Goal: Task Accomplishment & Management: Manage account settings

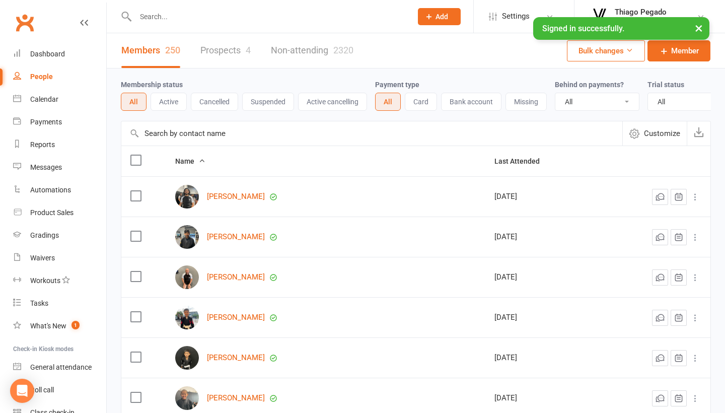
select select "100"
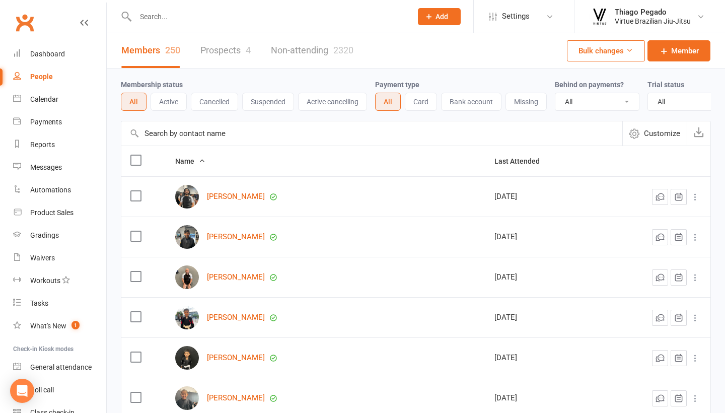
click at [206, 15] on input "text" at bounding box center [268, 17] width 272 height 14
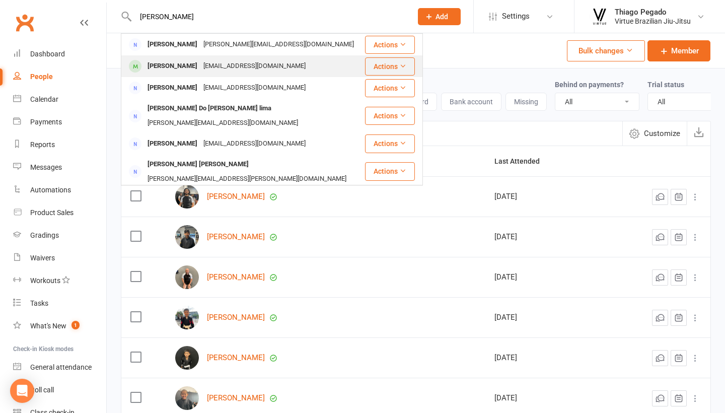
type input "[PERSON_NAME]"
click at [186, 62] on div "[PERSON_NAME]" at bounding box center [172, 66] width 56 height 15
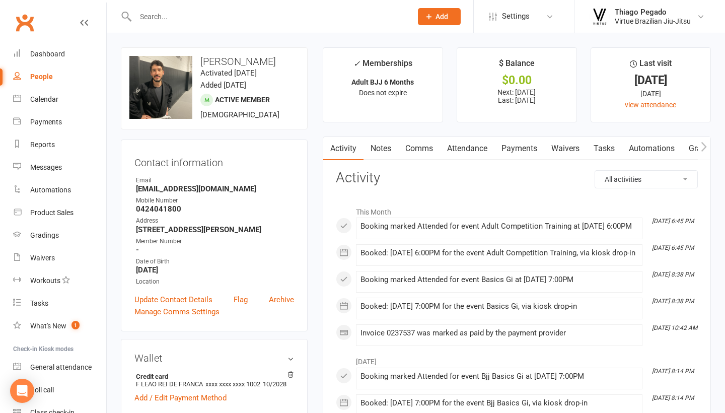
click at [566, 150] on link "Waivers" at bounding box center [565, 148] width 42 height 23
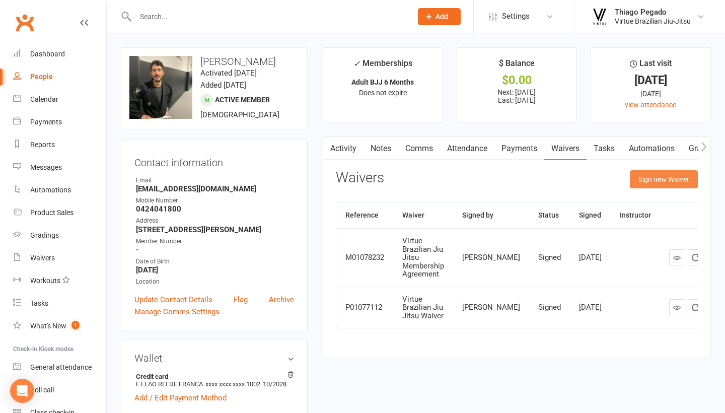
click at [649, 179] on button "Sign new Waiver" at bounding box center [664, 179] width 68 height 18
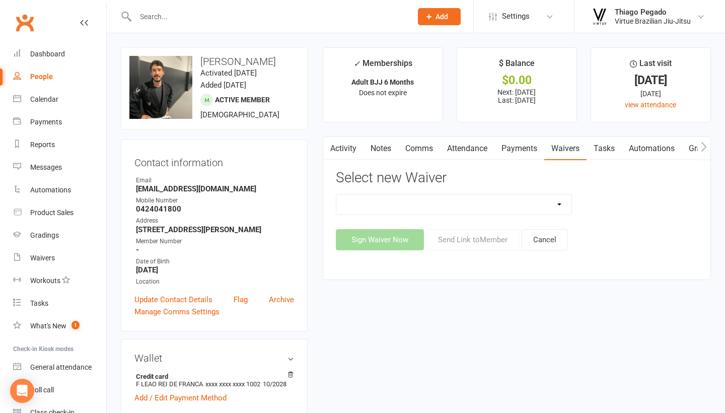
select select "14531"
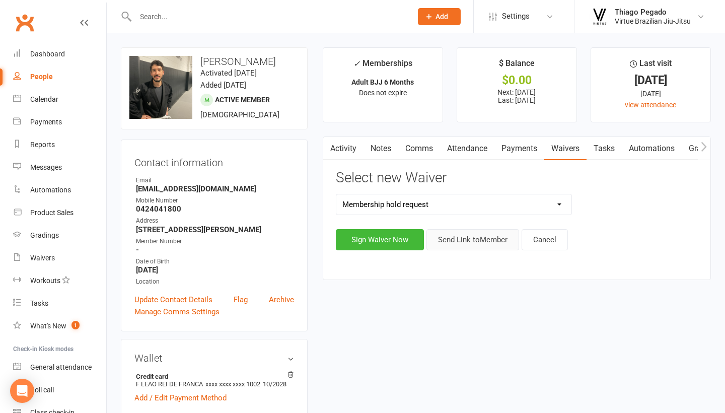
click at [464, 237] on button "Send Link to Member" at bounding box center [472, 239] width 93 height 21
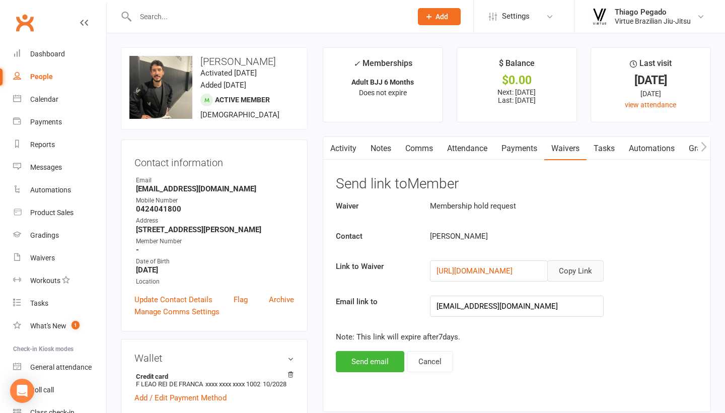
click at [567, 269] on button "Copy Link" at bounding box center [575, 270] width 56 height 21
click at [41, 76] on div "People" at bounding box center [41, 76] width 23 height 8
select select "100"
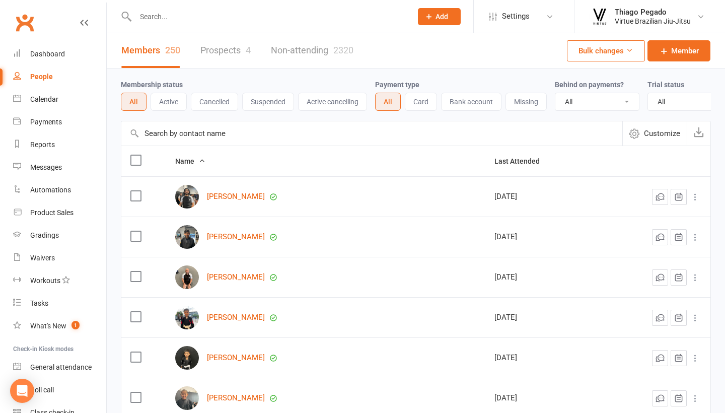
click at [172, 101] on button "Active" at bounding box center [169, 102] width 36 height 18
select select "true"
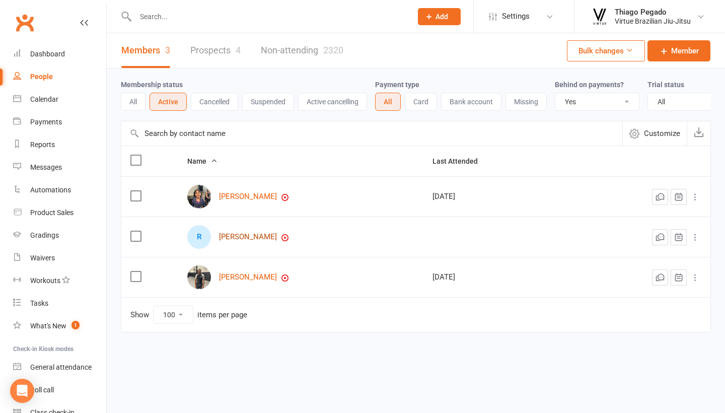
click at [259, 236] on link "[PERSON_NAME]" at bounding box center [248, 237] width 58 height 9
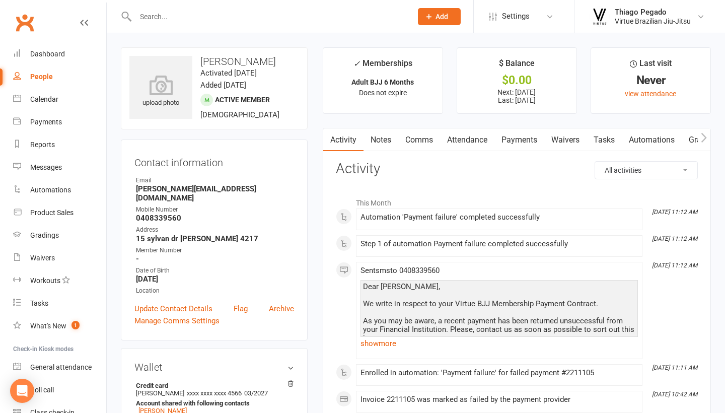
scroll to position [0, 1]
click at [524, 147] on link "Payments" at bounding box center [519, 139] width 50 height 23
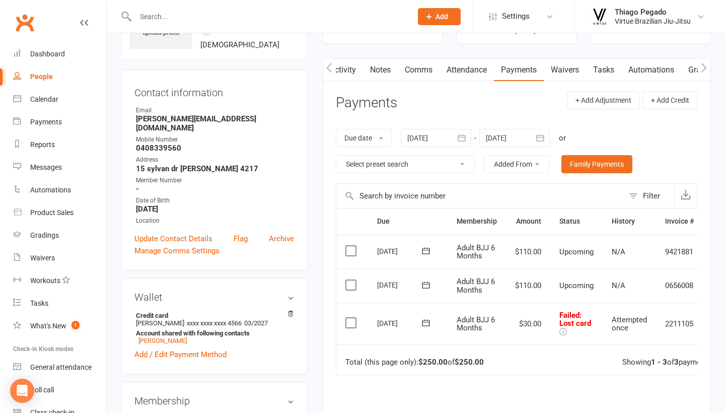
scroll to position [76, 0]
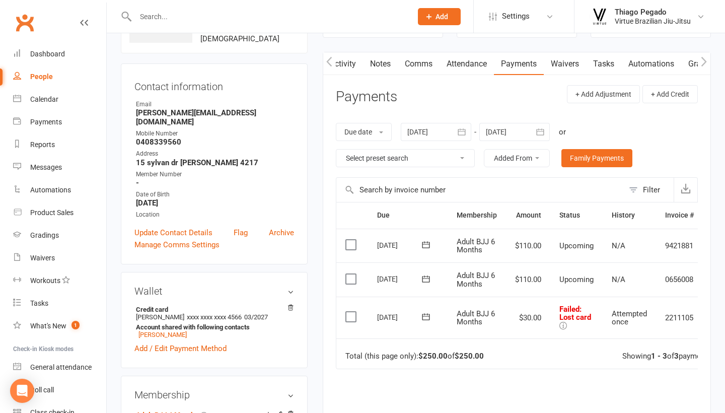
click at [564, 322] on icon at bounding box center [563, 326] width 8 height 8
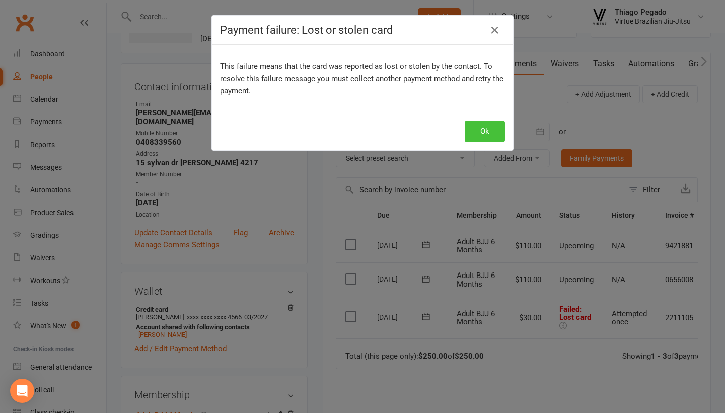
click at [484, 133] on button "Ok" at bounding box center [485, 131] width 40 height 21
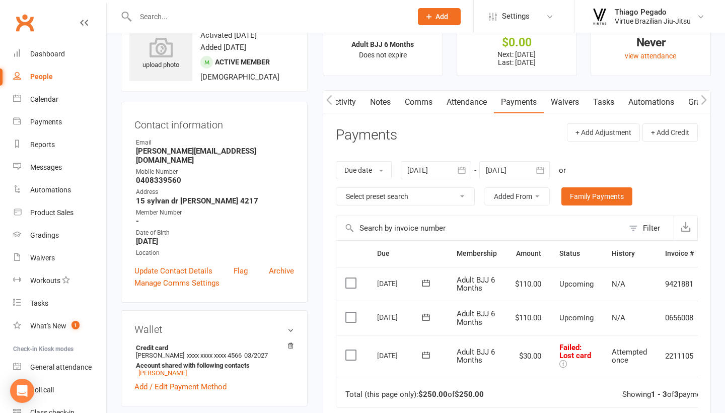
scroll to position [36, 0]
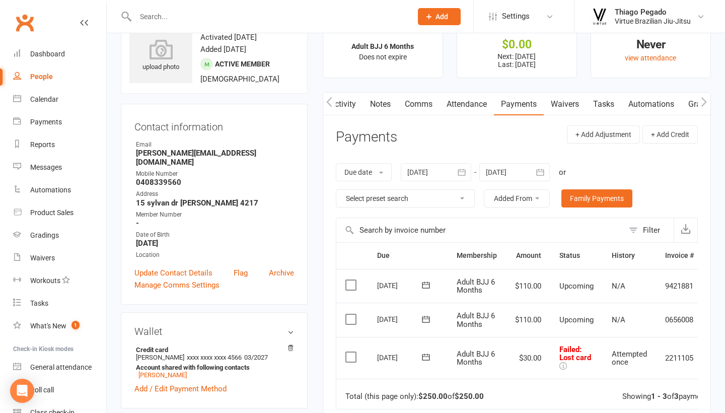
click at [191, 153] on strong "[PERSON_NAME][EMAIL_ADDRESS][DOMAIN_NAME]" at bounding box center [215, 158] width 158 height 18
copy render-form-field "[PERSON_NAME][EMAIL_ADDRESS][DOMAIN_NAME]"
click at [51, 167] on div "Messages" at bounding box center [46, 167] width 32 height 8
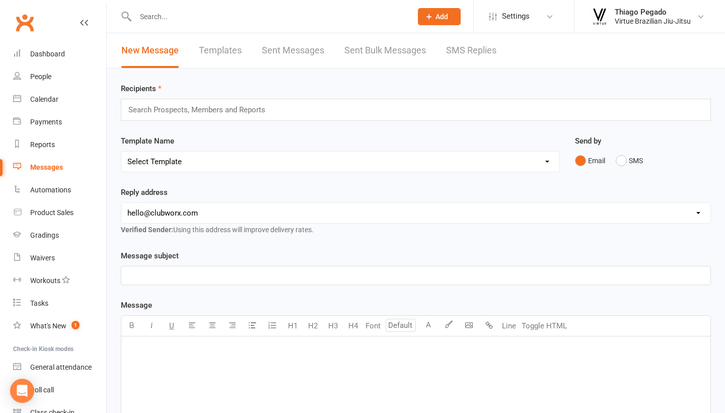
click at [198, 102] on div "Search Prospects, Members and Reports" at bounding box center [416, 110] width 590 height 22
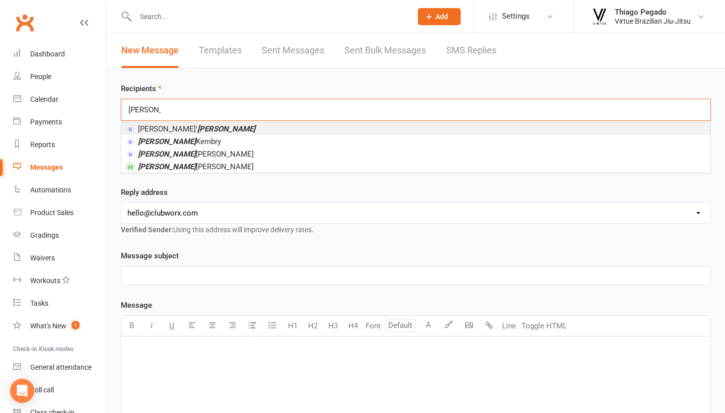
type input "[PERSON_NAME]"
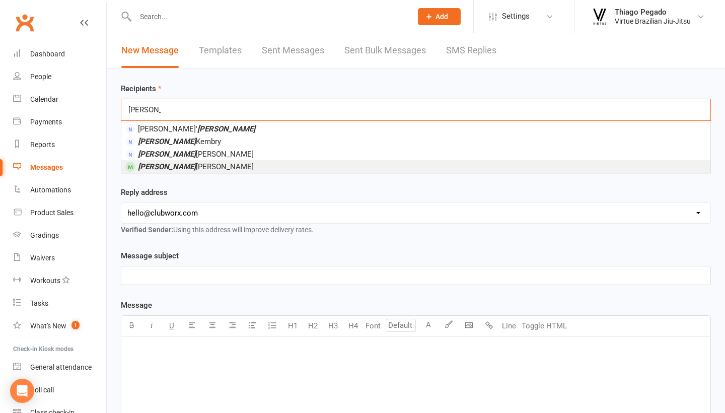
drag, startPoint x: 215, startPoint y: 117, endPoint x: 172, endPoint y: 169, distance: 67.9
click at [172, 169] on span "[PERSON_NAME]" at bounding box center [196, 166] width 116 height 9
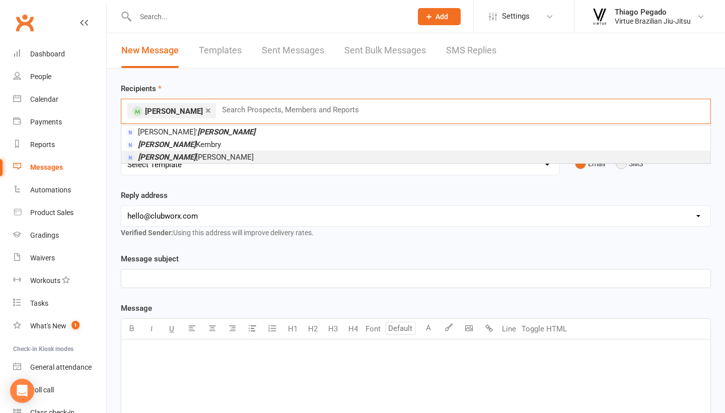
click at [628, 168] on button "SMS" at bounding box center [629, 163] width 27 height 19
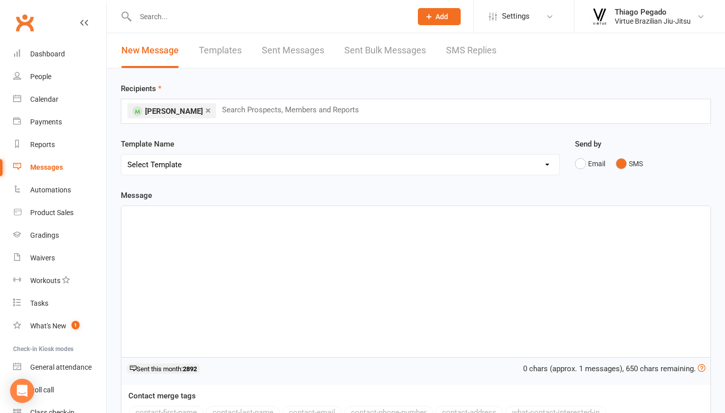
select select "2"
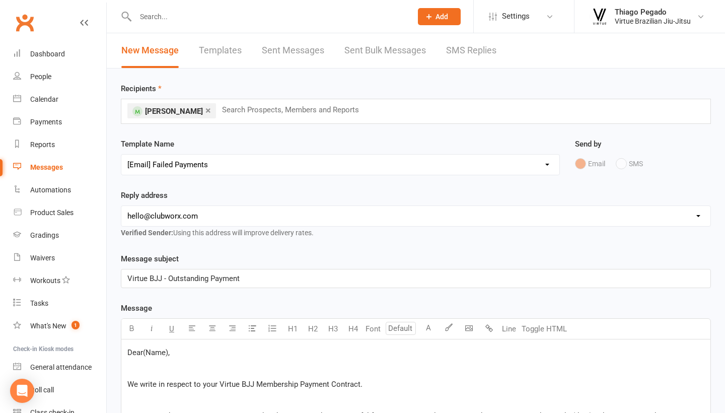
select select
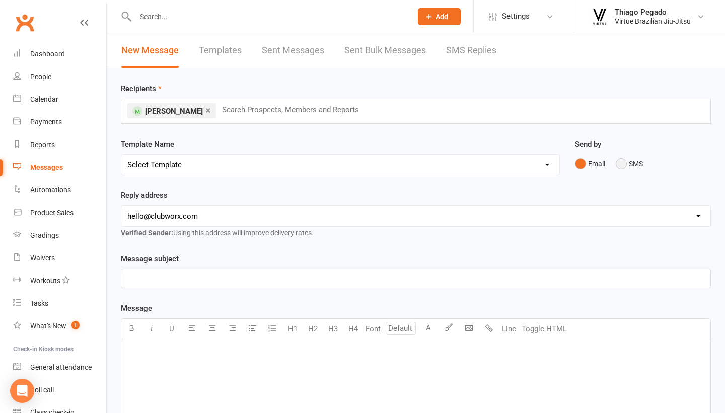
click at [631, 167] on button "SMS" at bounding box center [629, 163] width 27 height 19
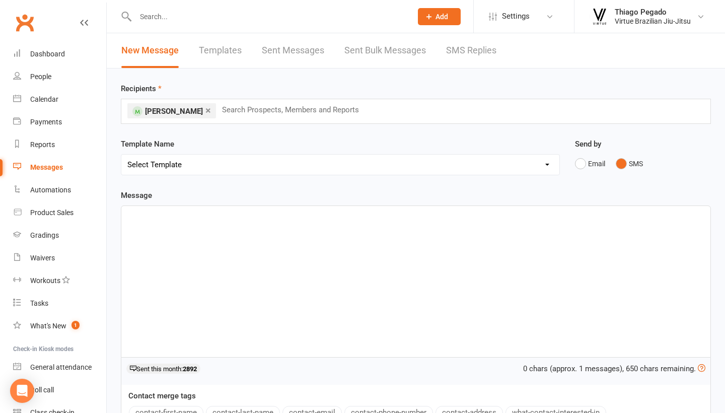
click at [197, 228] on div "﻿" at bounding box center [415, 281] width 589 height 151
click at [163, 226] on p "﻿" at bounding box center [415, 227] width 577 height 12
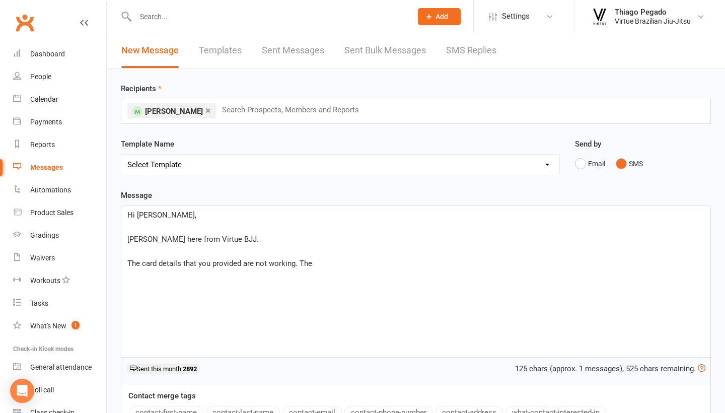
click at [322, 260] on p "The card details that you provided are not working. The" at bounding box center [415, 263] width 577 height 12
drag, startPoint x: 295, startPoint y: 265, endPoint x: 367, endPoint y: 263, distance: 72.5
click at [367, 263] on span "The card details that you provided are not working. The Payment failure: Lost o…" at bounding box center [280, 263] width 307 height 9
click at [323, 265] on span "The card details that you provided are not working due to Lost or stolen card" at bounding box center [255, 263] width 257 height 9
click at [319, 263] on span "The card details that you provided are not working due to lost or stolen card" at bounding box center [254, 263] width 255 height 9
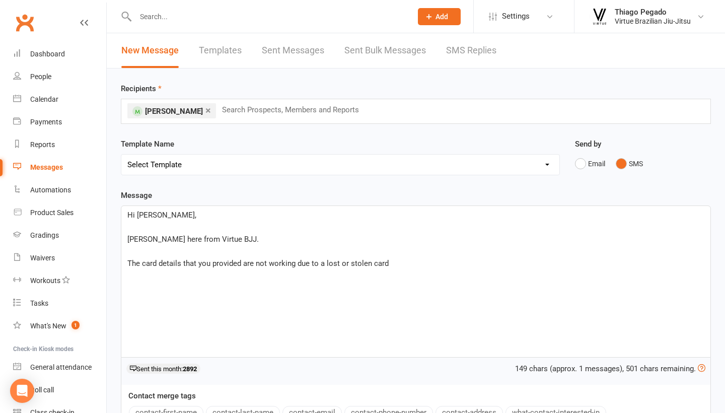
click at [404, 263] on p "The card details that you provided are not working due to a lost or stolen card" at bounding box center [415, 263] width 577 height 12
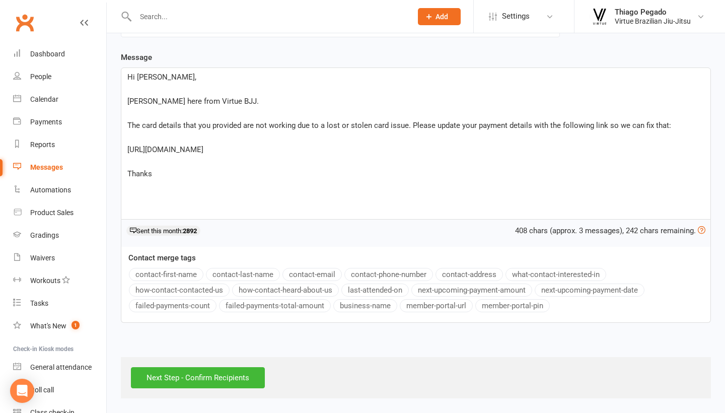
scroll to position [146, 0]
click at [237, 374] on input "Next Step - Confirm Recipients" at bounding box center [198, 377] width 134 height 21
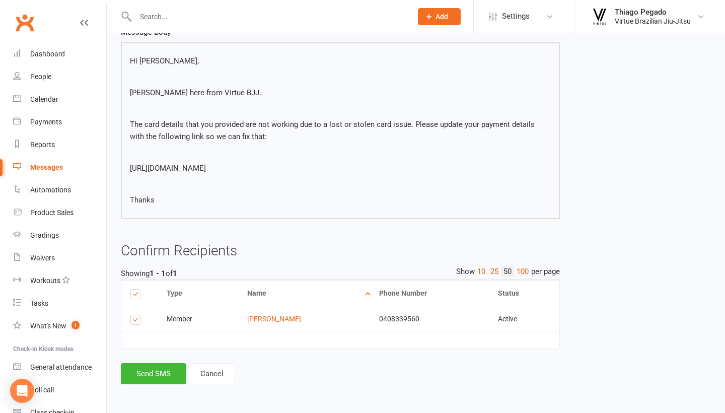
scroll to position [108, 0]
click at [141, 368] on button "Send SMS" at bounding box center [153, 373] width 65 height 21
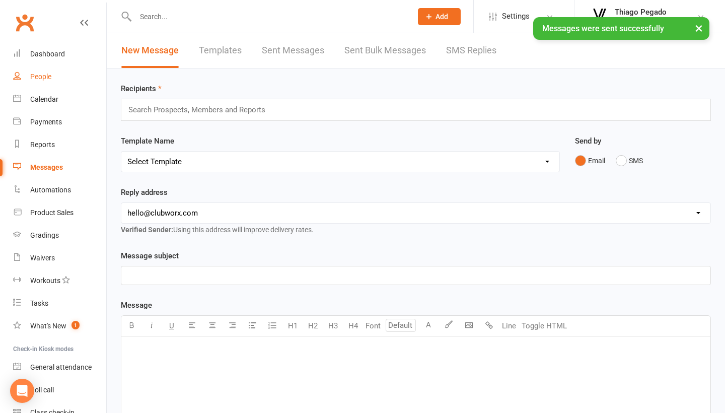
click at [48, 78] on div "People" at bounding box center [40, 76] width 21 height 8
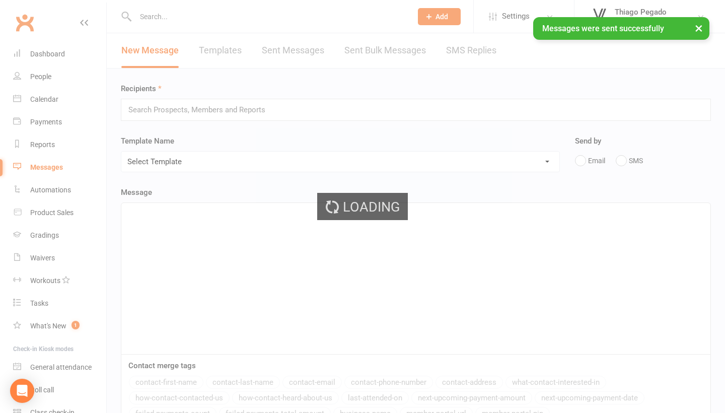
select select "true"
select select "100"
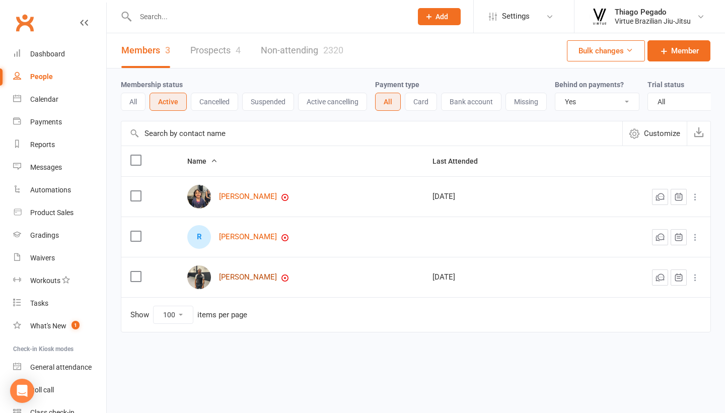
click at [254, 277] on link "[PERSON_NAME]" at bounding box center [248, 277] width 58 height 9
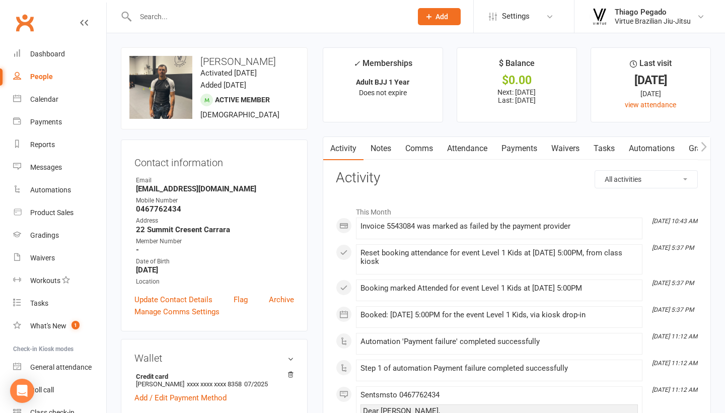
click at [521, 149] on link "Payments" at bounding box center [519, 148] width 50 height 23
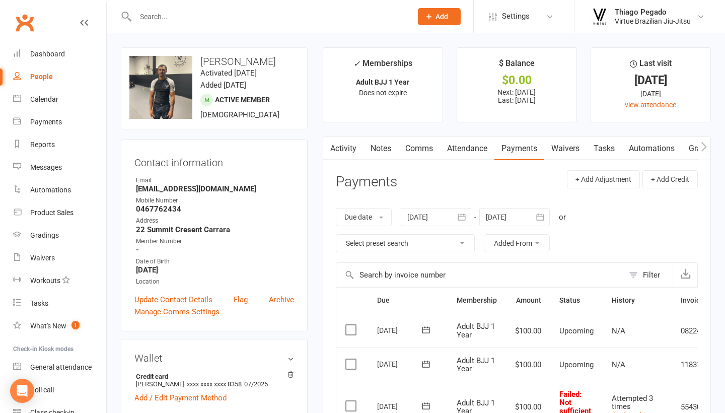
click at [49, 81] on link "People" at bounding box center [59, 76] width 93 height 23
select select "true"
select select "100"
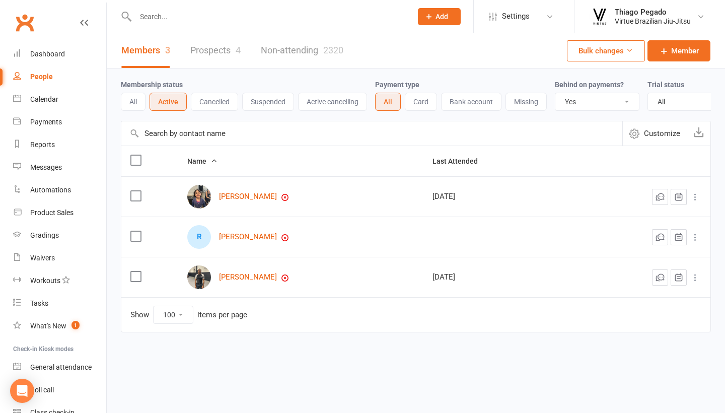
select select
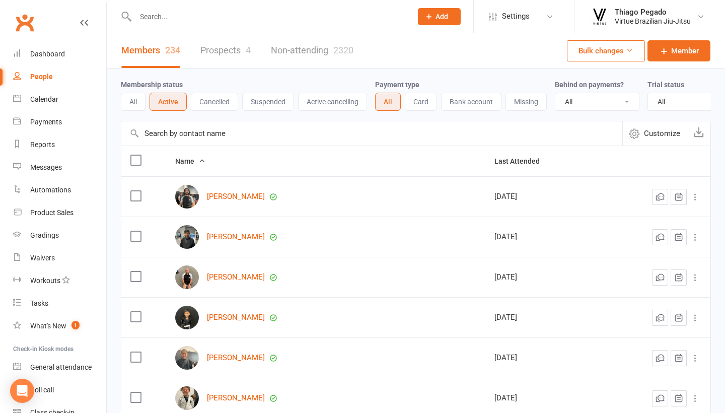
click at [220, 100] on button "Cancelled" at bounding box center [214, 102] width 47 height 18
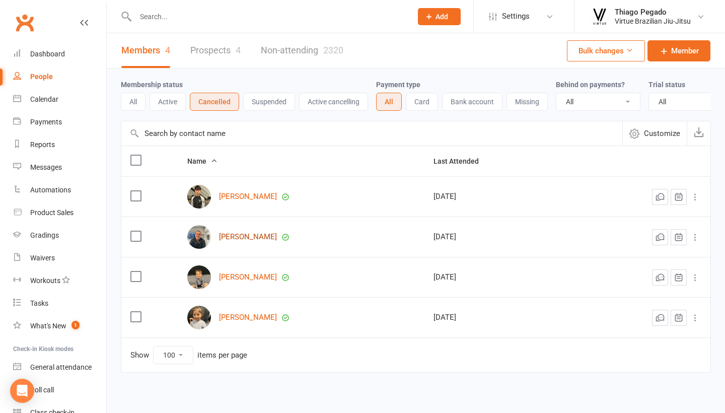
click at [256, 238] on link "[PERSON_NAME]" at bounding box center [248, 237] width 58 height 9
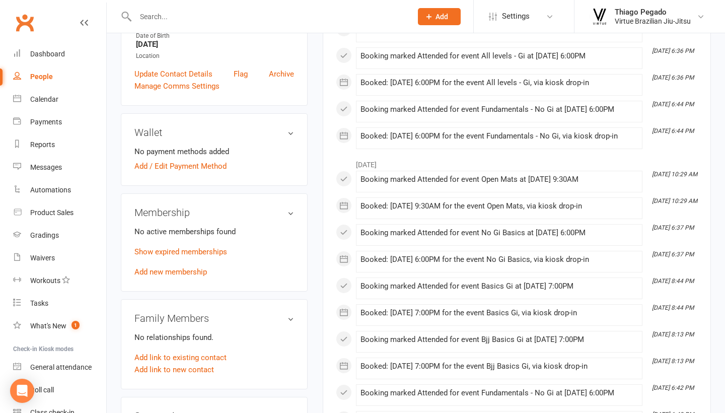
scroll to position [224, 0]
click at [186, 250] on link "Show expired memberships" at bounding box center [180, 251] width 93 height 9
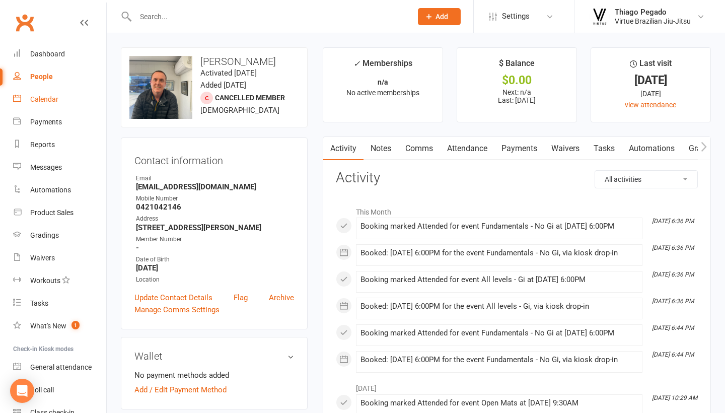
scroll to position [0, 0]
click at [58, 76] on link "People" at bounding box center [59, 76] width 93 height 23
select select "100"
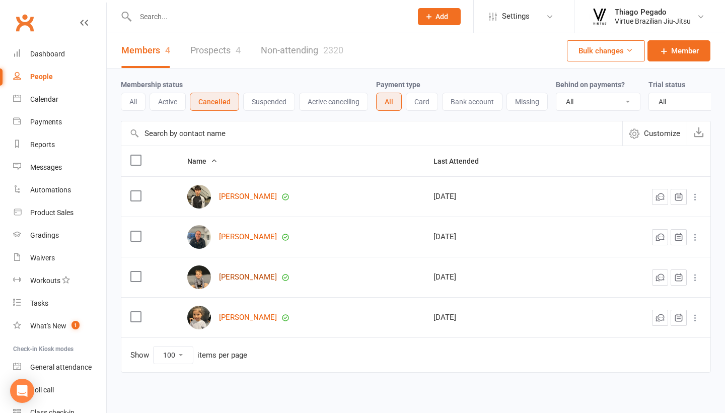
click at [247, 275] on link "[PERSON_NAME]" at bounding box center [248, 277] width 58 height 9
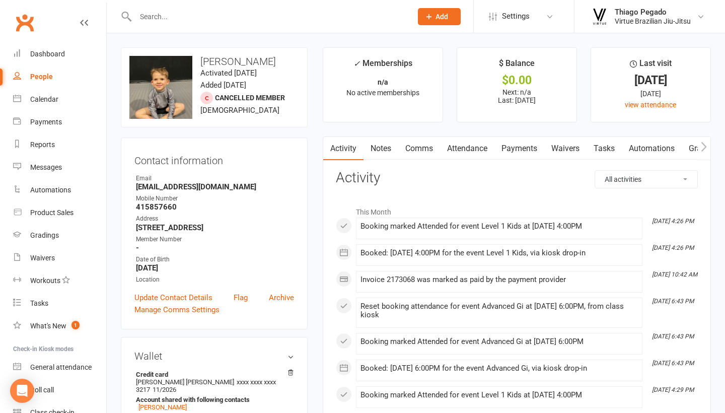
click at [184, 186] on strong "[EMAIL_ADDRESS][DOMAIN_NAME]" at bounding box center [215, 186] width 158 height 9
copy render-form-field "[EMAIL_ADDRESS][DOMAIN_NAME]"
select select "100"
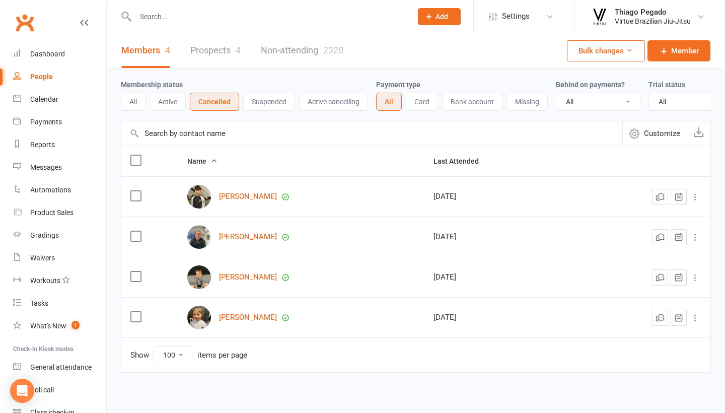
click at [136, 278] on label at bounding box center [135, 276] width 10 height 10
click at [136, 271] on input "checkbox" at bounding box center [135, 271] width 10 height 0
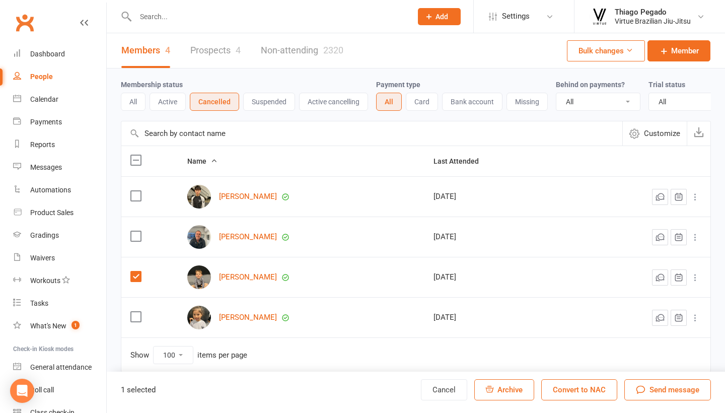
click at [593, 388] on button "Convert to NAC" at bounding box center [579, 389] width 76 height 21
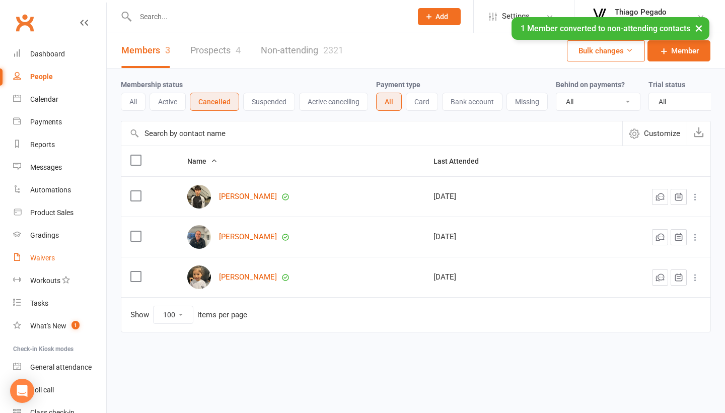
click at [52, 258] on div "Waivers" at bounding box center [42, 258] width 25 height 8
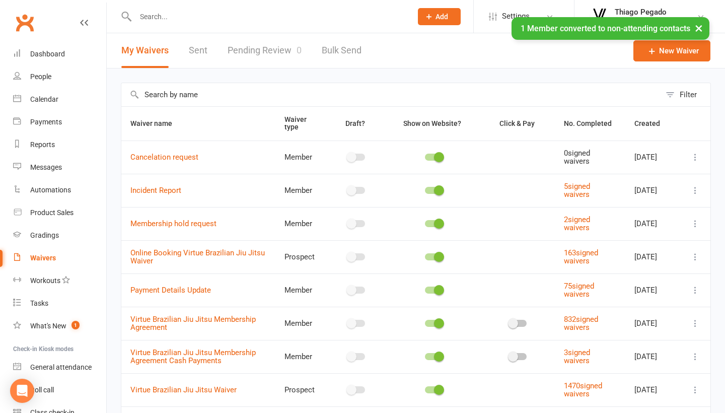
click at [284, 47] on link "Pending Review 0" at bounding box center [265, 50] width 74 height 35
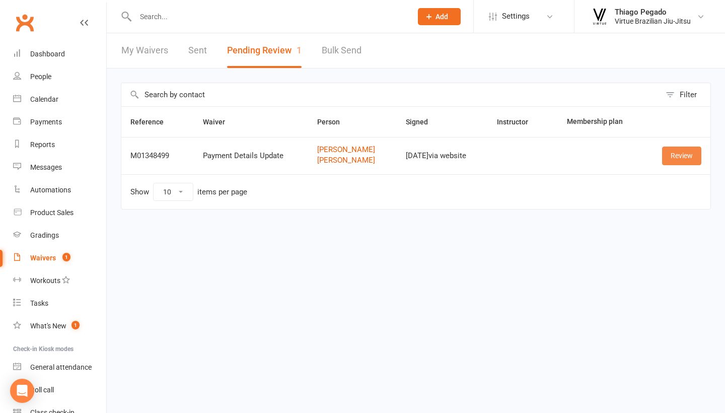
click at [679, 158] on link "Review" at bounding box center [681, 155] width 39 height 18
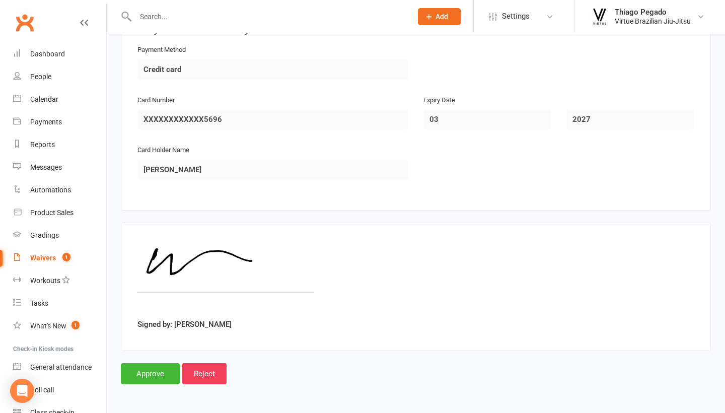
scroll to position [877, 0]
click at [156, 368] on input "Approve" at bounding box center [150, 373] width 59 height 21
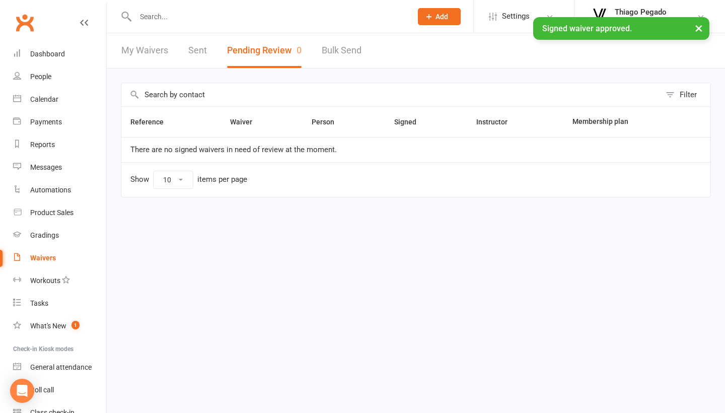
click at [206, 17] on div "× Signed waiver approved." at bounding box center [356, 17] width 712 height 0
click at [182, 17] on div "× Signed waiver approved." at bounding box center [356, 17] width 712 height 0
click at [166, 14] on input "text" at bounding box center [268, 17] width 272 height 14
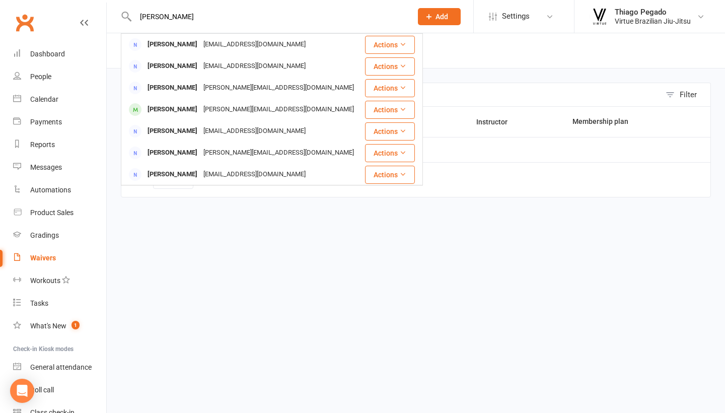
type input "[PERSON_NAME]"
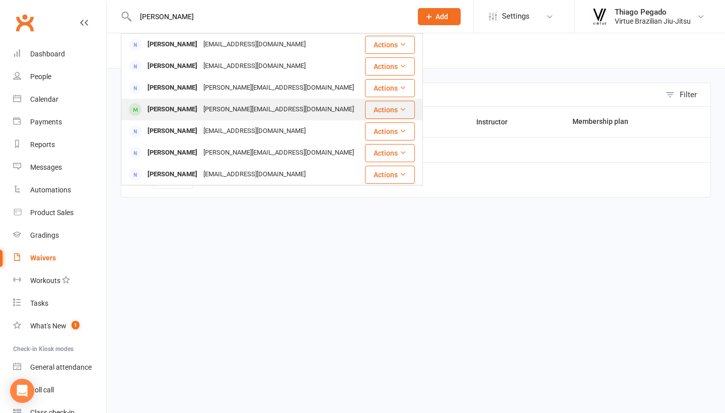
drag, startPoint x: 166, startPoint y: 14, endPoint x: 188, endPoint y: 109, distance: 97.3
click at [188, 109] on div "[PERSON_NAME]" at bounding box center [172, 109] width 56 height 15
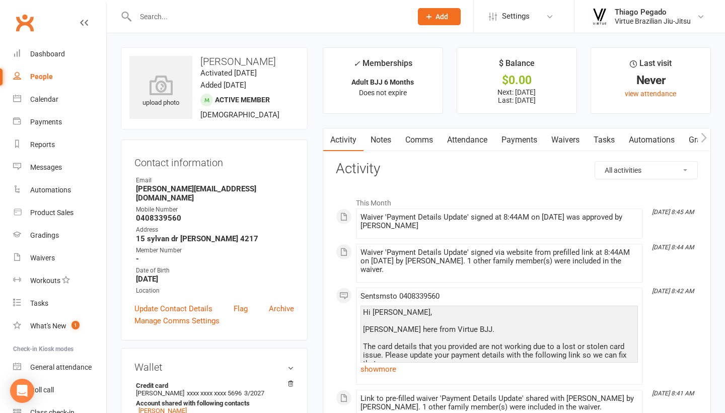
click at [513, 138] on link "Payments" at bounding box center [519, 139] width 50 height 23
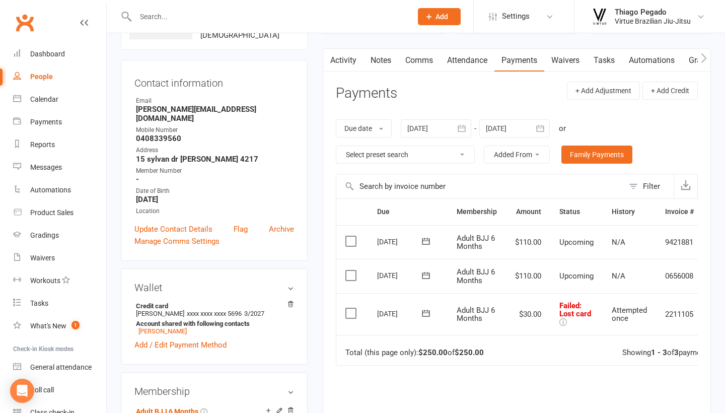
scroll to position [81, 0]
click at [429, 311] on icon at bounding box center [426, 312] width 8 height 7
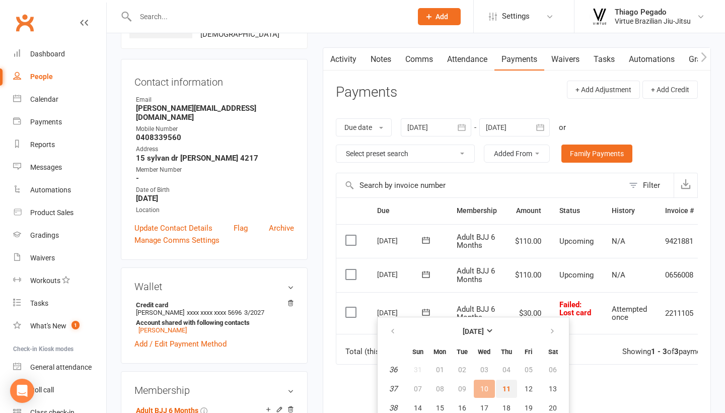
click at [507, 388] on span "11" at bounding box center [506, 389] width 8 height 8
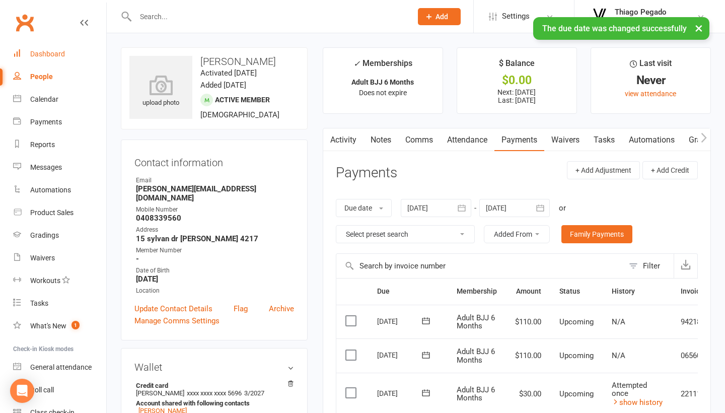
scroll to position [0, 0]
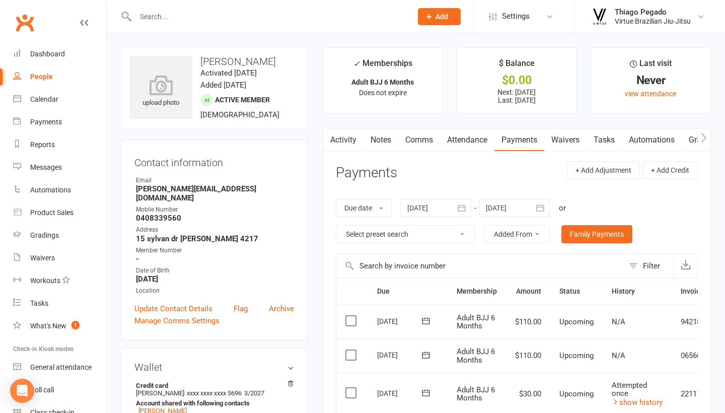
click at [42, 77] on div "People" at bounding box center [41, 76] width 23 height 8
select select "100"
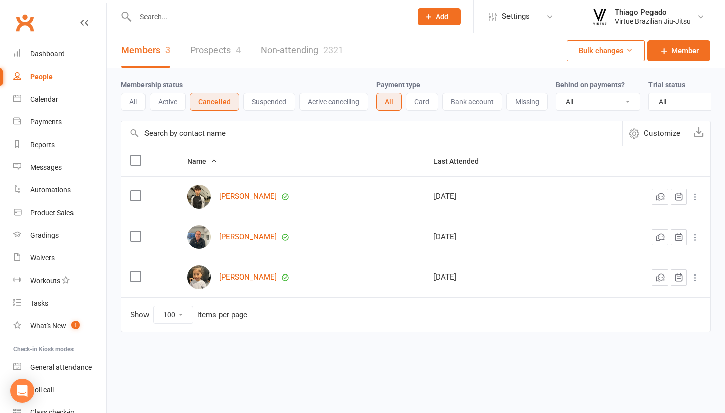
click at [262, 104] on button "Suspended" at bounding box center [269, 102] width 52 height 18
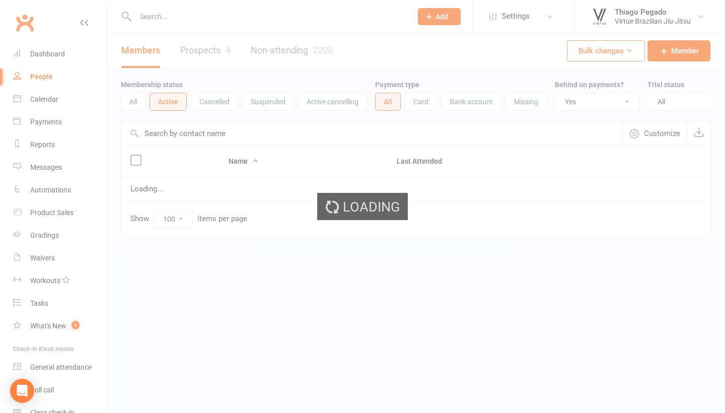
select select "true"
select select "100"
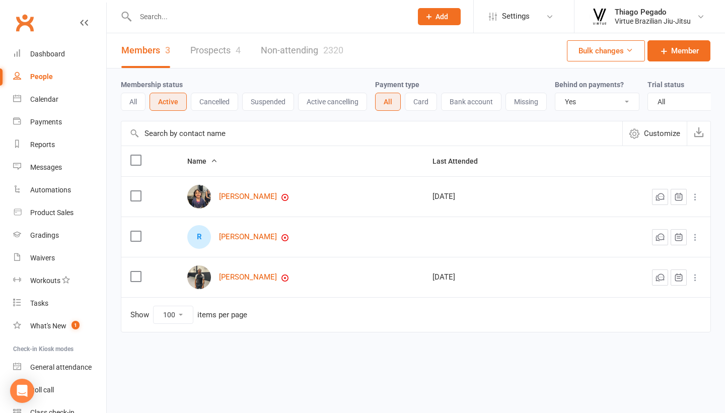
click at [192, 23] on input "text" at bounding box center [268, 17] width 272 height 14
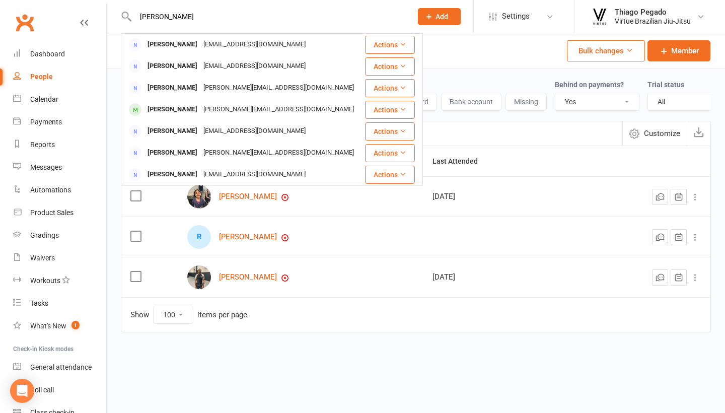
type input "[PERSON_NAME]"
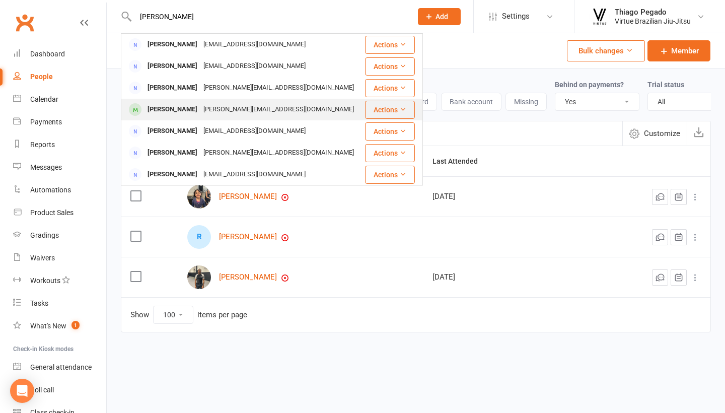
drag, startPoint x: 192, startPoint y: 23, endPoint x: 216, endPoint y: 112, distance: 92.8
click at [216, 112] on div "[PERSON_NAME][EMAIL_ADDRESS][DOMAIN_NAME]" at bounding box center [278, 109] width 157 height 15
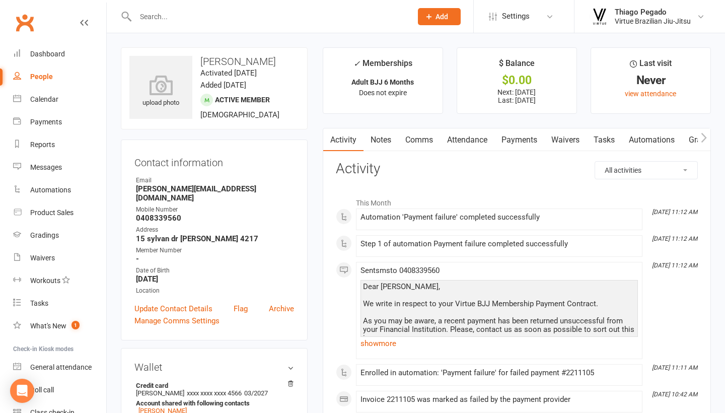
click at [522, 138] on link "Payments" at bounding box center [519, 139] width 50 height 23
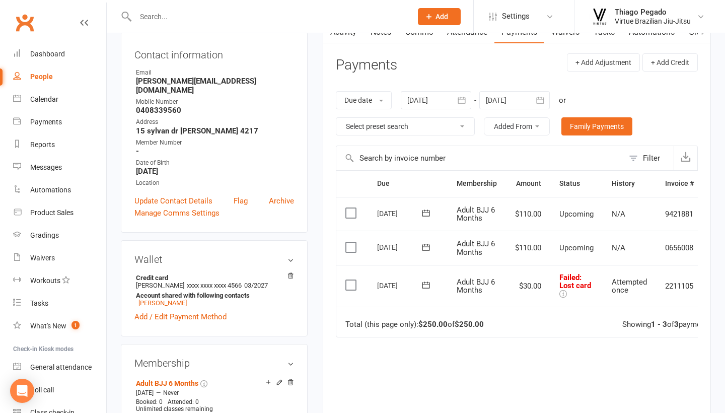
scroll to position [114, 0]
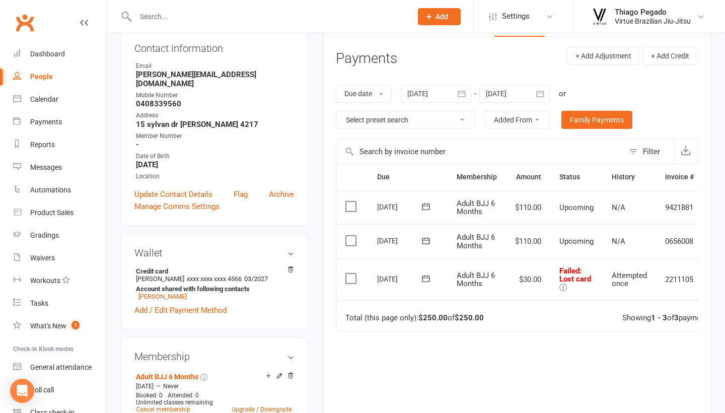
click at [565, 284] on icon at bounding box center [563, 287] width 8 height 8
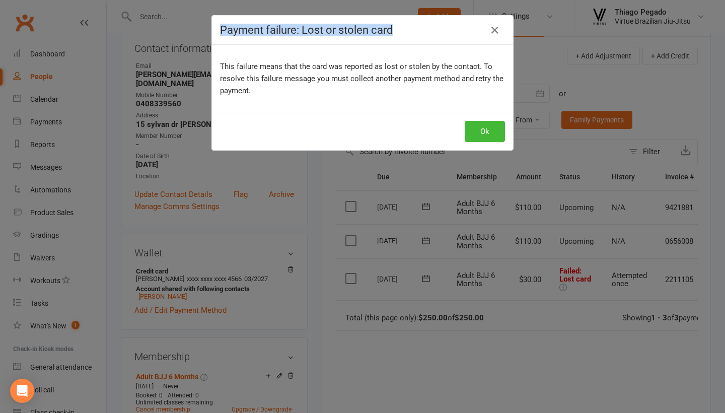
drag, startPoint x: 222, startPoint y: 29, endPoint x: 395, endPoint y: 39, distance: 173.5
click at [395, 39] on div "Payment failure: Lost or stolen card" at bounding box center [362, 30] width 301 height 29
copy h4 "Payment failure: Lost or stolen card"
click at [495, 32] on icon "button" at bounding box center [495, 30] width 12 height 12
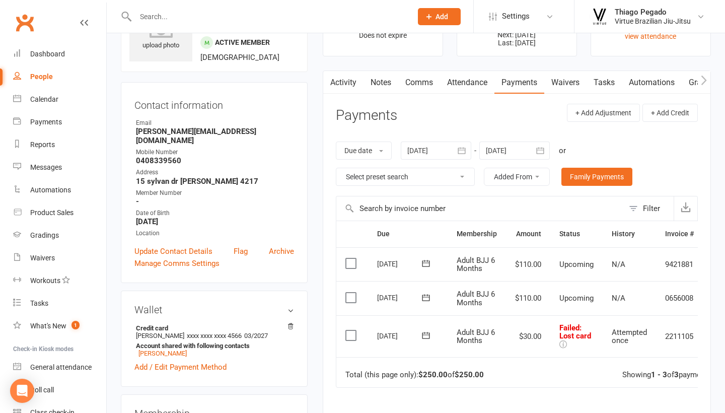
scroll to position [59, 0]
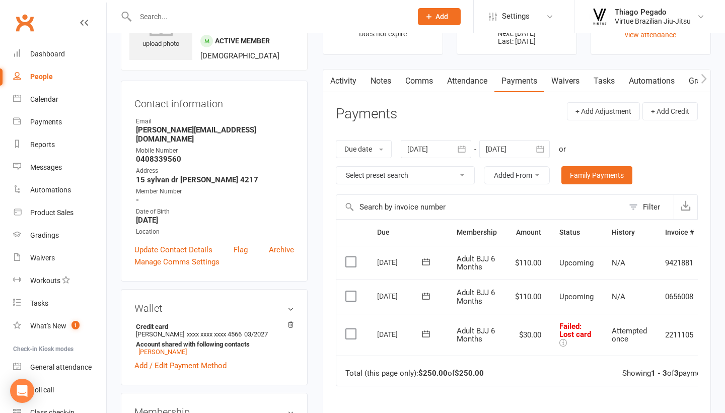
click at [574, 75] on link "Waivers" at bounding box center [565, 80] width 42 height 23
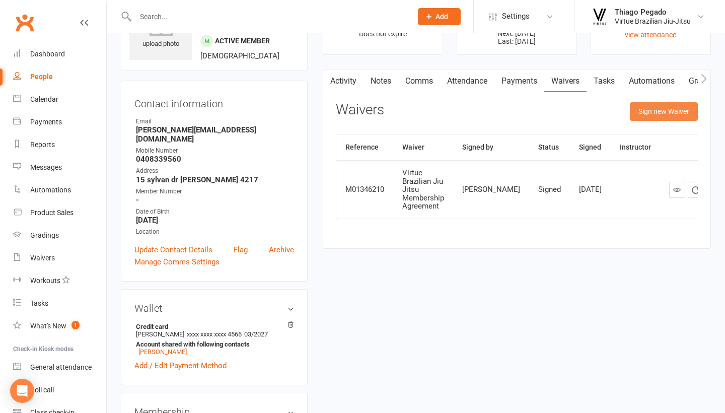
click at [671, 112] on button "Sign new Waiver" at bounding box center [664, 111] width 68 height 18
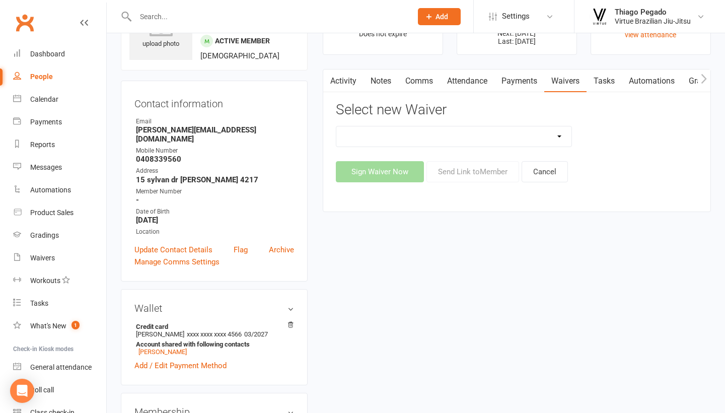
select select "6731"
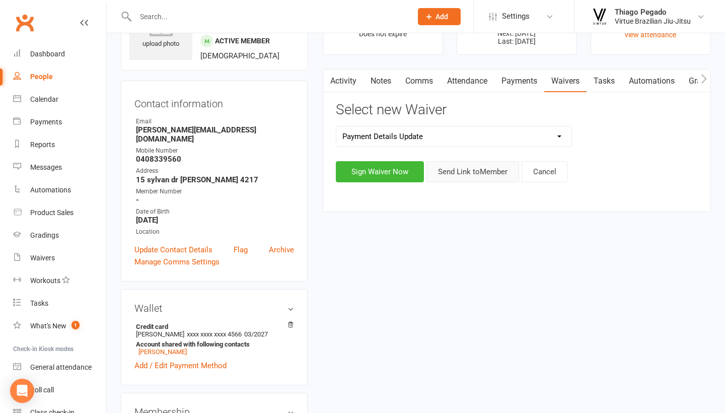
click at [455, 177] on button "Send Link to Member" at bounding box center [472, 171] width 93 height 21
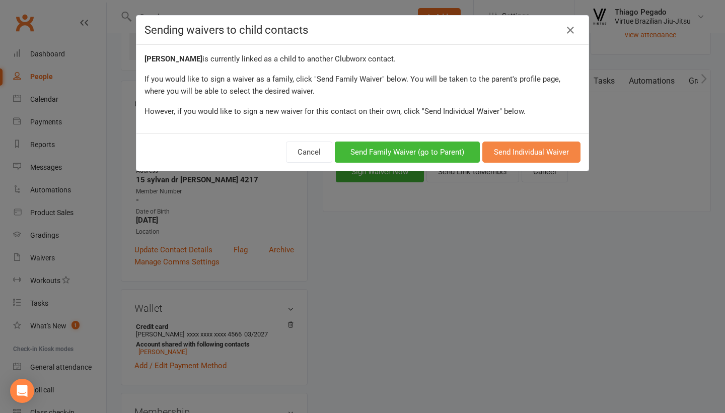
click at [513, 154] on button "Send Individual Waiver" at bounding box center [531, 151] width 98 height 21
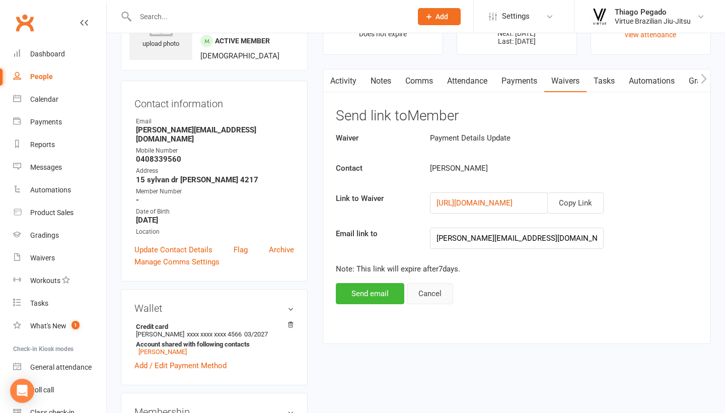
click at [438, 296] on button "Cancel" at bounding box center [430, 293] width 46 height 21
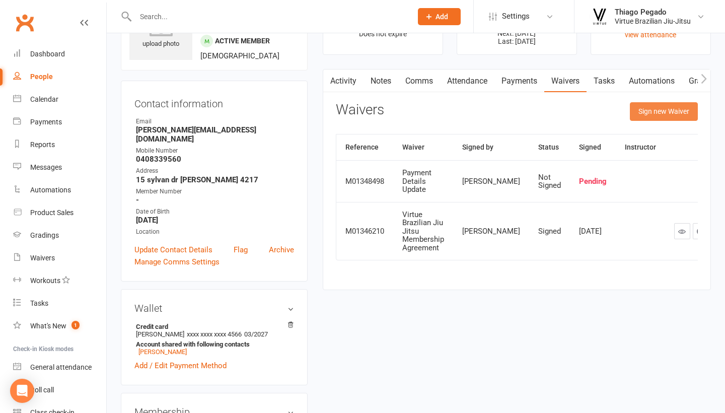
click at [638, 107] on button "Sign new Waiver" at bounding box center [664, 111] width 68 height 18
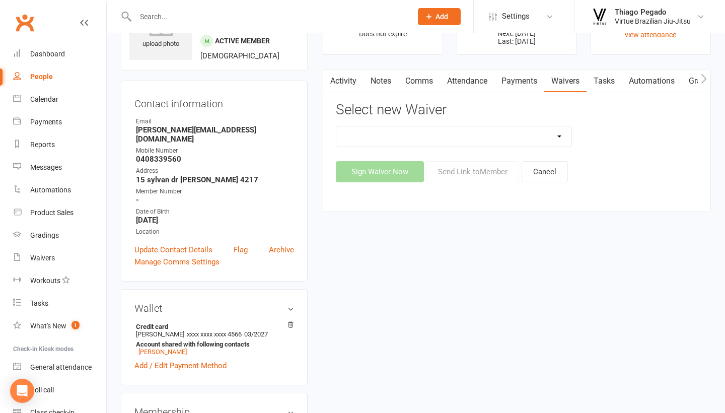
select select "6731"
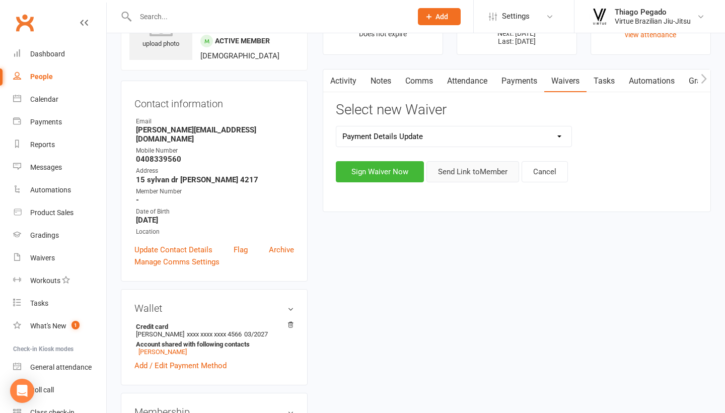
click at [464, 176] on button "Send Link to Member" at bounding box center [472, 171] width 93 height 21
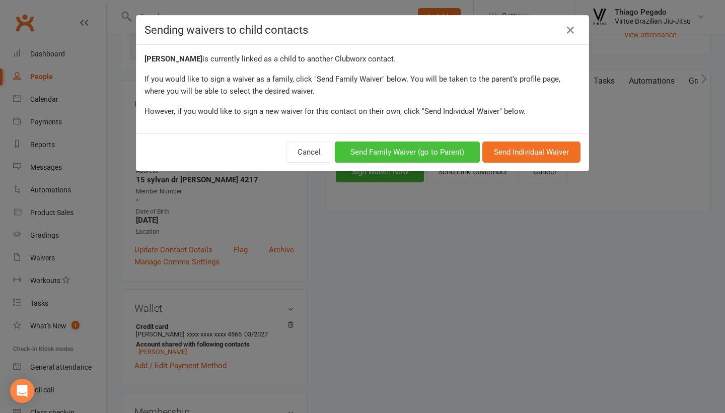
click at [406, 151] on button "Send Family Waiver (go to Parent)" at bounding box center [407, 151] width 145 height 21
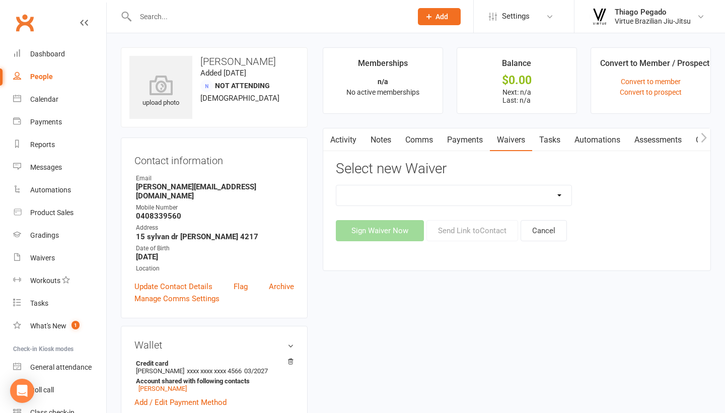
select select "6731"
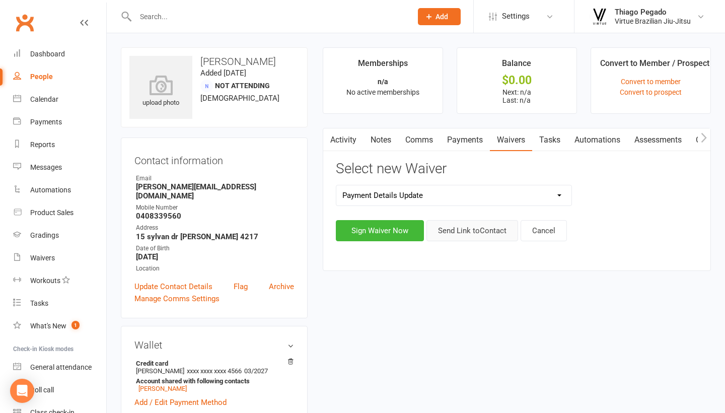
click at [483, 230] on button "Send Link to Contact" at bounding box center [472, 230] width 92 height 21
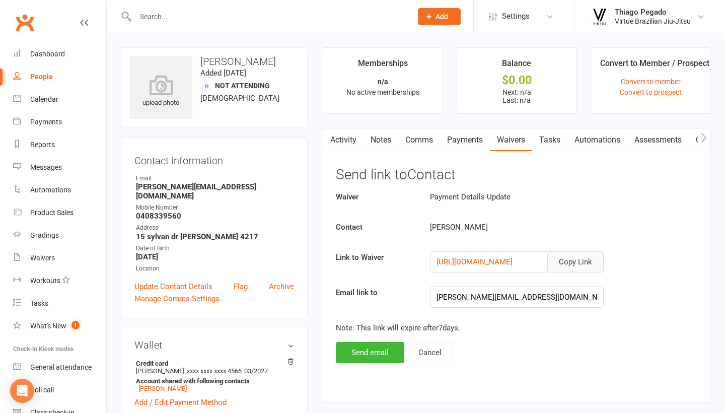
click at [566, 257] on button "Copy Link" at bounding box center [575, 261] width 56 height 21
